Goal: Task Accomplishment & Management: Manage account settings

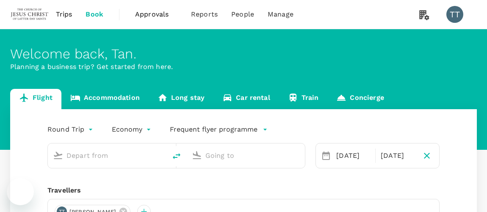
type input "Sibu (SBW)"
type input "Kuala Lumpur Intl ([GEOGRAPHIC_DATA])"
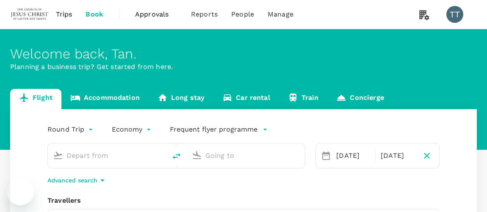
type input "Sibu (SBW)"
type input "Kuala Lumpur Intl ([GEOGRAPHIC_DATA])"
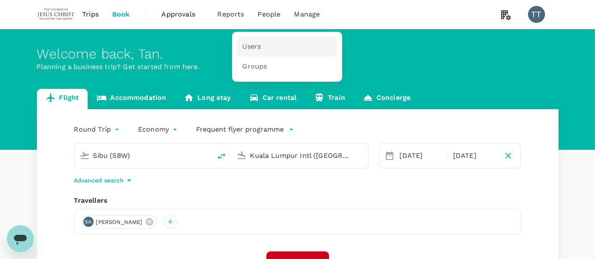
click at [256, 48] on span "Users" at bounding box center [251, 47] width 19 height 10
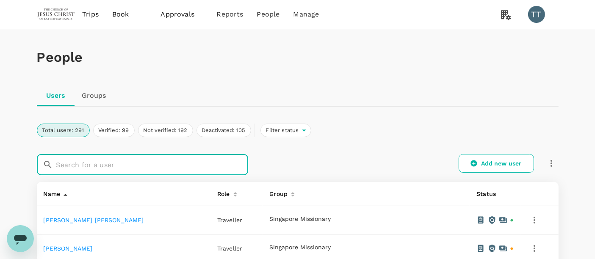
click at [119, 169] on input "text" at bounding box center [152, 164] width 192 height 21
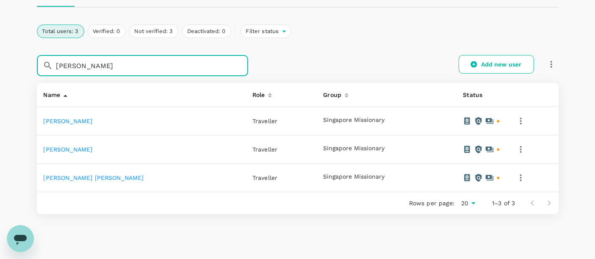
scroll to position [130, 0]
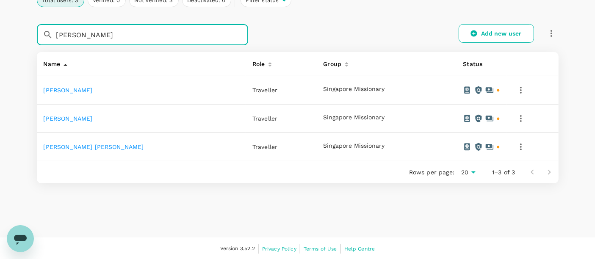
type input "[PERSON_NAME]"
click at [486, 117] on icon "button" at bounding box center [520, 118] width 10 height 10
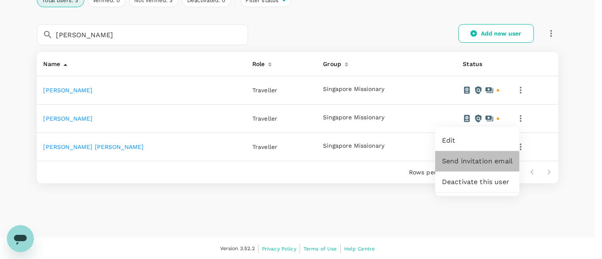
click at [483, 164] on span "Send invitation email" at bounding box center [477, 161] width 71 height 10
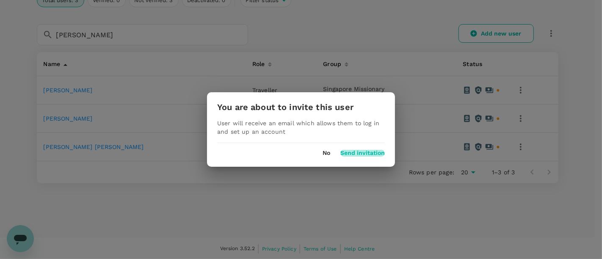
click at [365, 152] on button "Send invitation" at bounding box center [362, 153] width 44 height 7
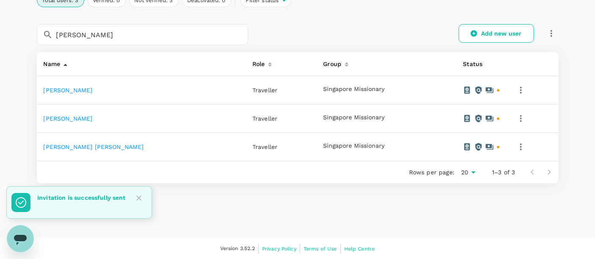
click at [486, 88] on icon "button" at bounding box center [520, 90] width 10 height 10
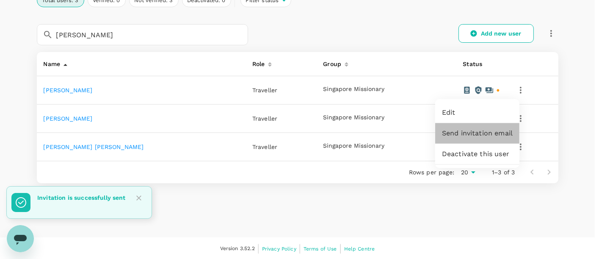
click at [486, 132] on span "Send invitation email" at bounding box center [477, 133] width 71 height 10
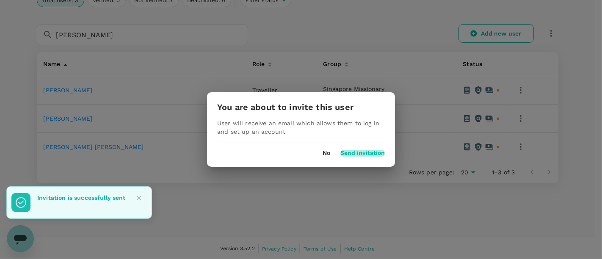
click at [365, 151] on button "Send invitation" at bounding box center [362, 153] width 44 height 7
